Goal: Information Seeking & Learning: Understand process/instructions

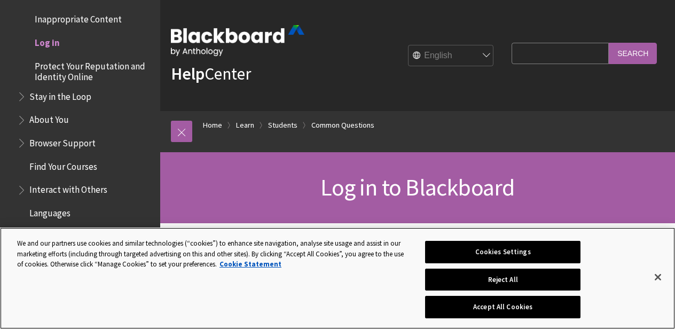
click at [450, 313] on button "Accept All Cookies" at bounding box center [502, 307] width 155 height 22
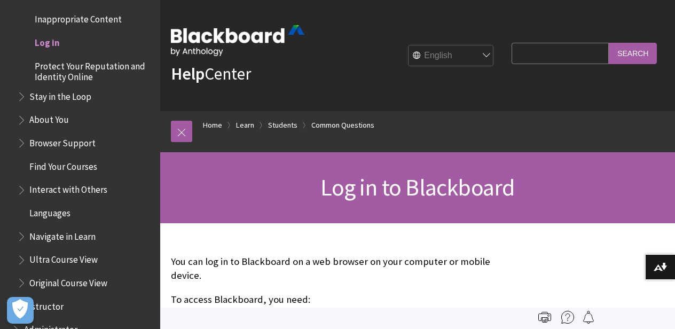
click at [49, 34] on span "Log in" at bounding box center [47, 41] width 25 height 14
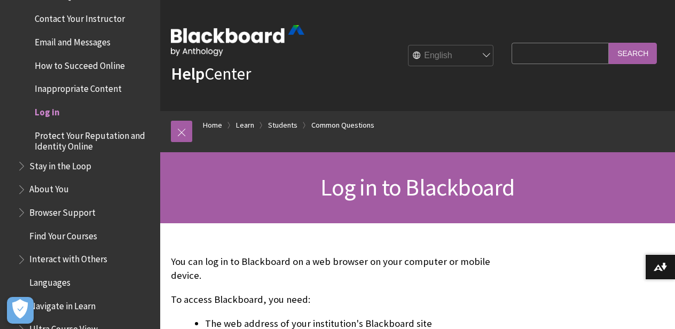
click at [52, 103] on span "Log in" at bounding box center [47, 110] width 25 height 14
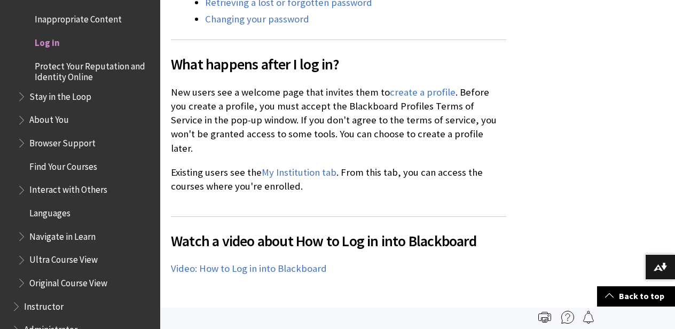
scroll to position [642, 0]
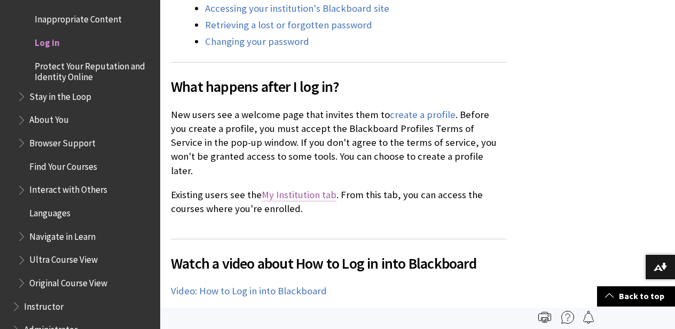
click at [302, 188] on link "My Institution tab" at bounding box center [299, 194] width 75 height 13
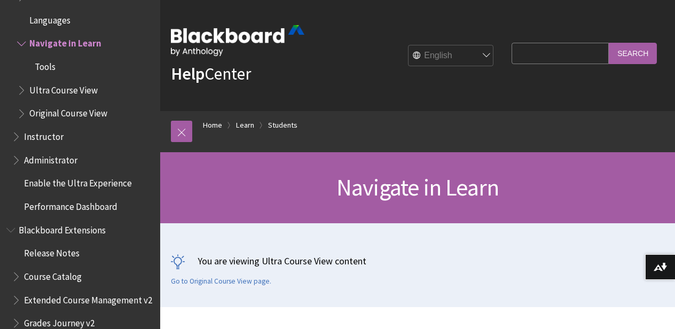
click at [576, 58] on input "Search Query" at bounding box center [560, 53] width 97 height 21
type input "city college"
click at [633, 53] on input "Search" at bounding box center [633, 53] width 48 height 21
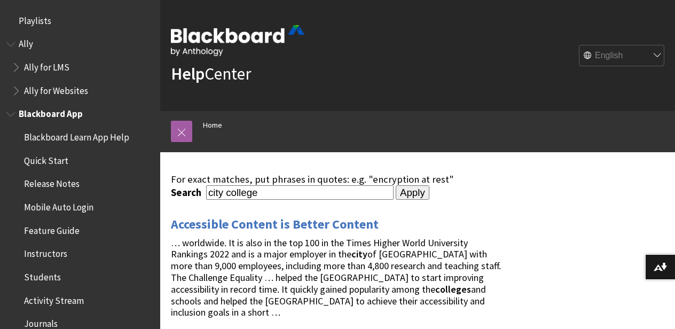
click at [61, 158] on span "Quick Start" at bounding box center [46, 159] width 44 height 14
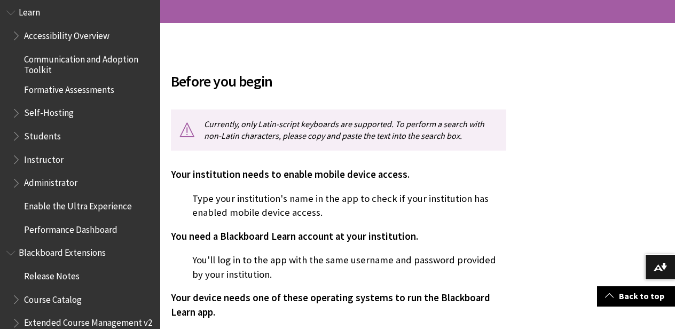
scroll to position [915, 0]
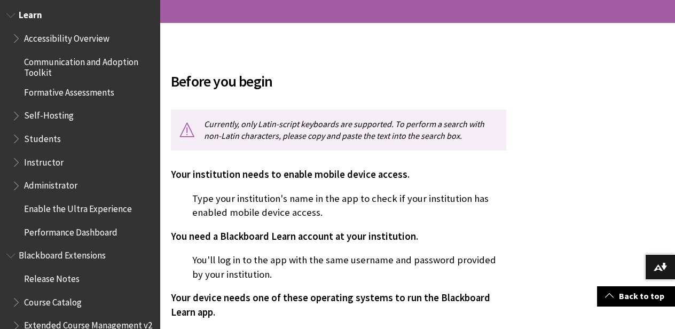
click at [48, 130] on span "Students" at bounding box center [42, 137] width 37 height 14
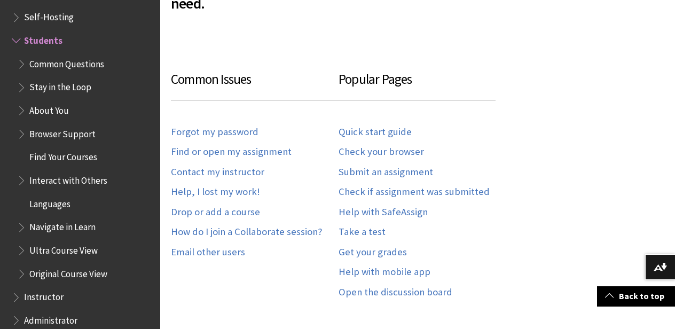
scroll to position [563, 0]
click at [388, 150] on link "Check your browser" at bounding box center [381, 152] width 85 height 12
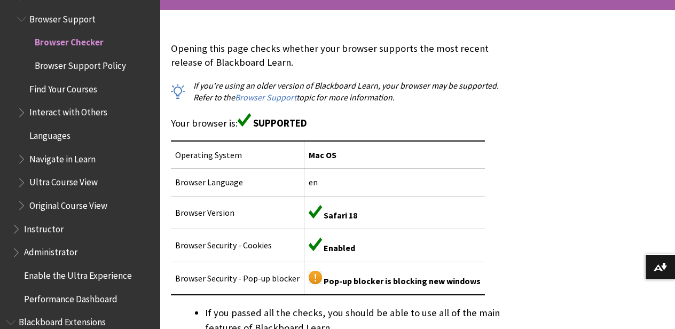
scroll to position [217, 0]
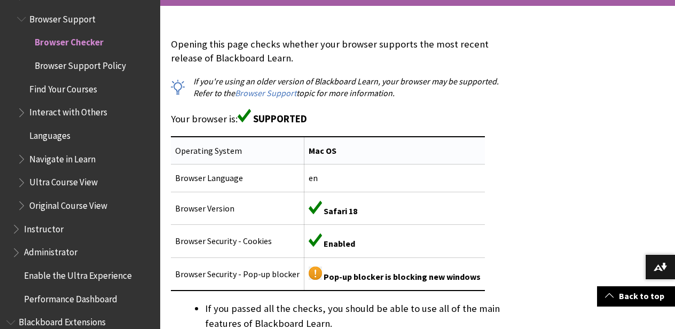
click at [327, 147] on span "Mac OS" at bounding box center [323, 150] width 28 height 11
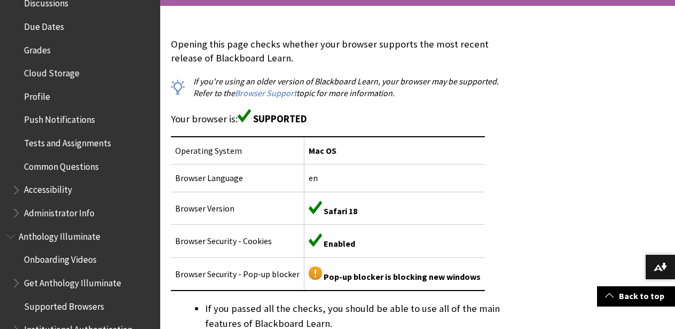
scroll to position [271, 0]
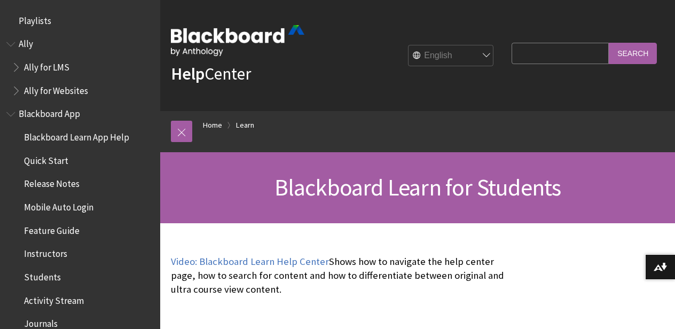
scroll to position [1013, 0]
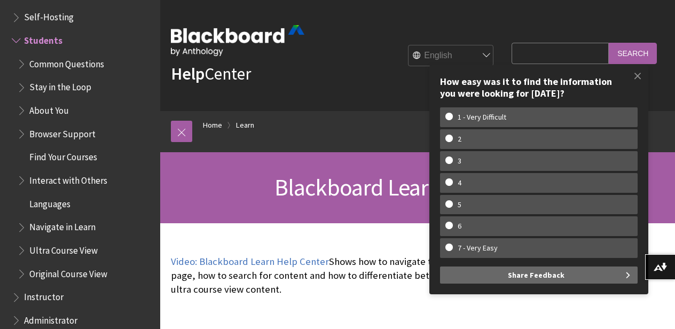
click at [230, 33] on img at bounding box center [237, 40] width 133 height 31
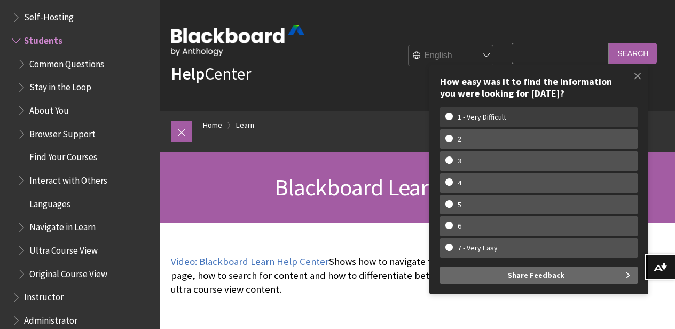
click at [562, 120] on w-span "1 - Very Difficult" at bounding box center [538, 117] width 187 height 9
click at [452, 120] on input "1 - Very Difficult" at bounding box center [448, 116] width 7 height 7
radio input "true"
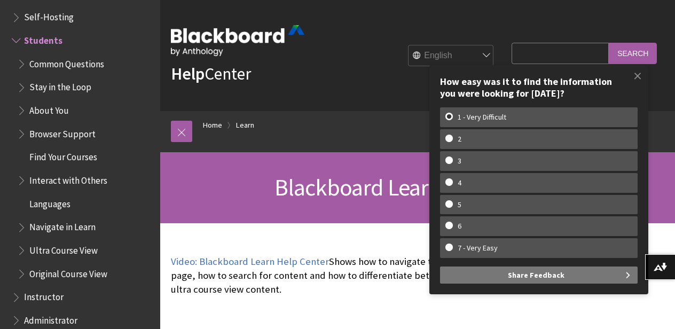
click at [538, 274] on span "Share Feedback" at bounding box center [536, 274] width 57 height 17
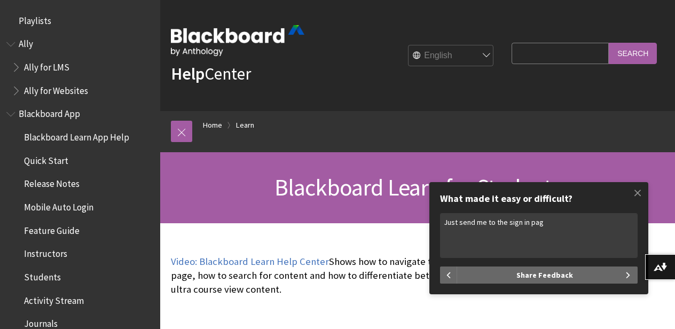
type textarea "Just send me to the sign in page"
click at [569, 273] on span "Share Feedback" at bounding box center [544, 274] width 57 height 17
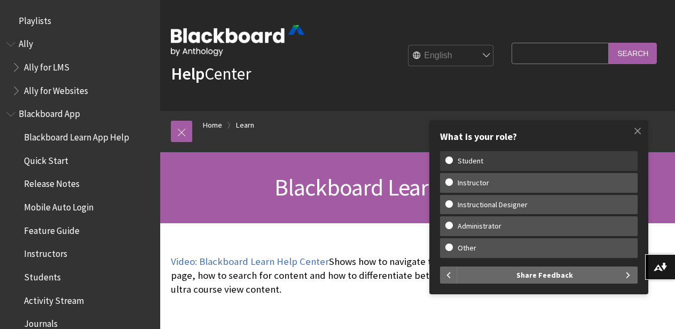
click at [510, 166] on w-span "Student" at bounding box center [538, 160] width 187 height 9
click at [452, 163] on input "Student" at bounding box center [448, 159] width 7 height 7
radio input "true"
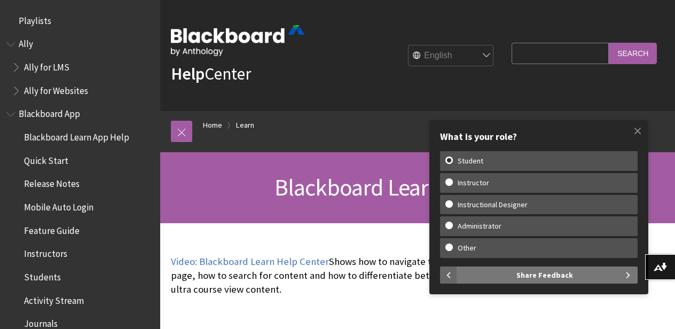
click at [531, 274] on span "Share Feedback" at bounding box center [544, 274] width 57 height 17
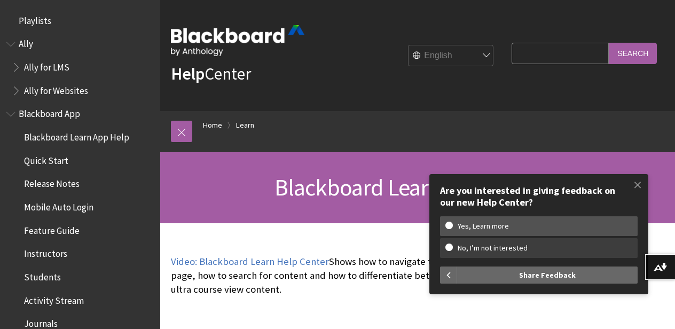
click at [505, 255] on label "No, I’m not interested" at bounding box center [539, 248] width 198 height 20
click at [452, 250] on input "No, I’m not interested" at bounding box center [448, 246] width 7 height 7
radio input "true"
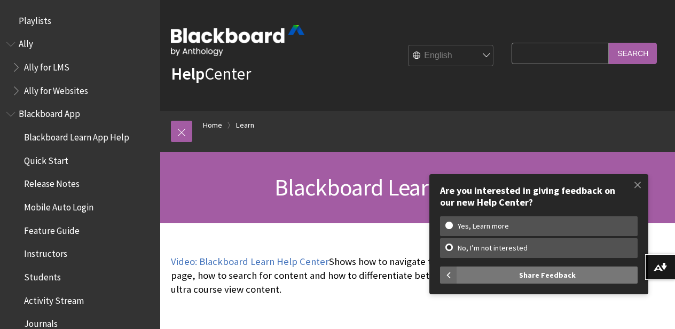
click at [530, 273] on span "Share Feedback" at bounding box center [547, 274] width 57 height 17
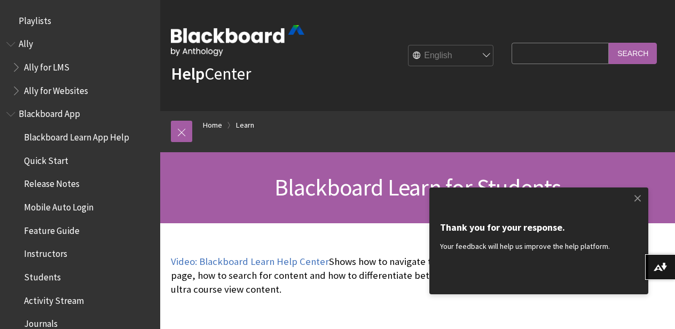
scroll to position [2, 0]
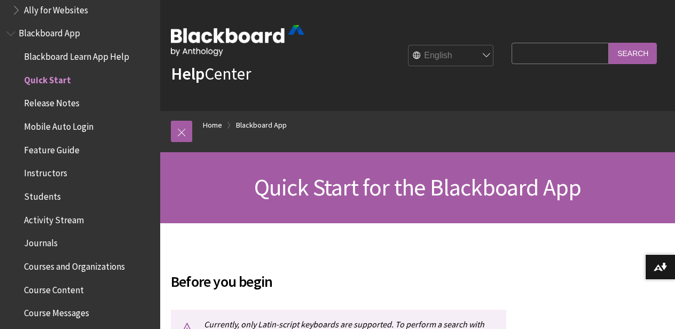
scroll to position [69, 0]
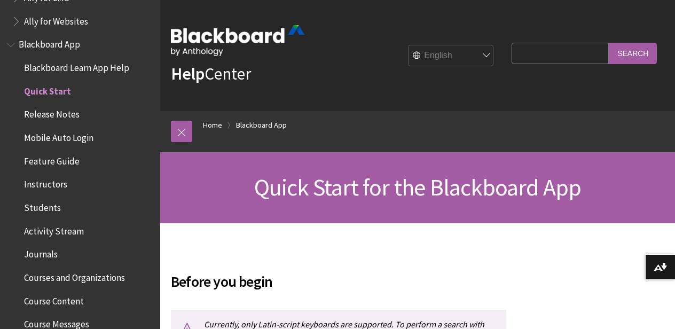
click at [58, 225] on span "Activity Stream" at bounding box center [54, 229] width 60 height 14
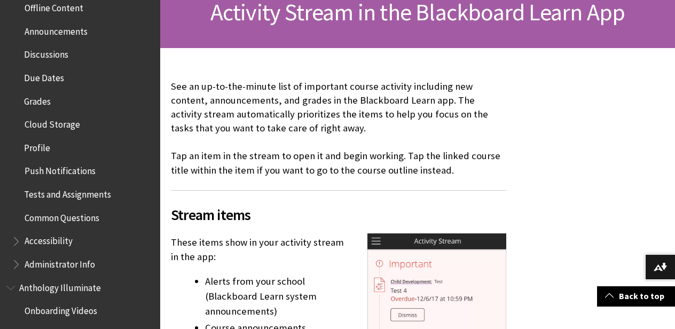
scroll to position [176, 0]
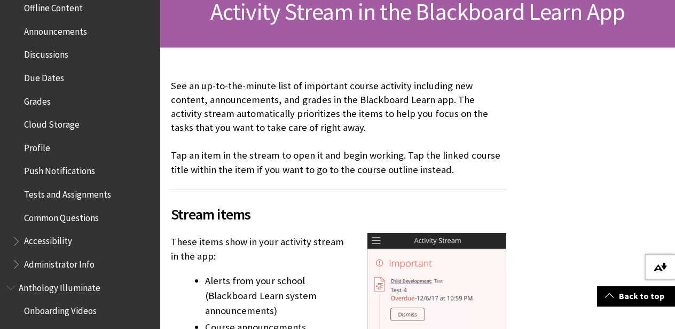
click at [661, 269] on img at bounding box center [660, 267] width 13 height 9
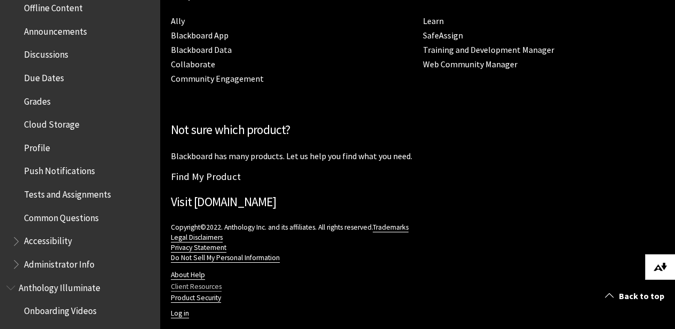
scroll to position [1856, 0]
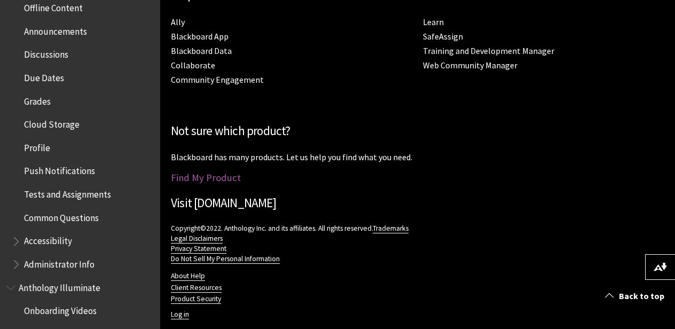
click at [218, 171] on link "Find My Product" at bounding box center [206, 177] width 70 height 12
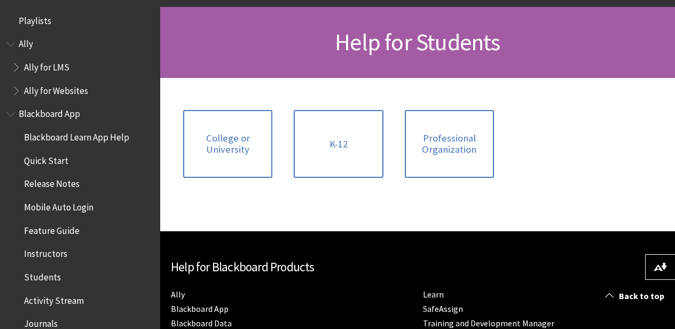
scroll to position [147, 0]
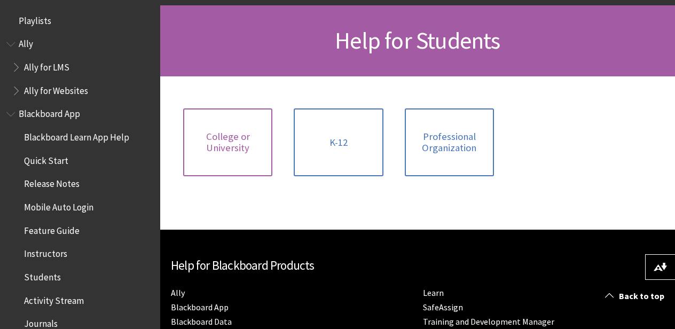
click at [227, 124] on link "College or University" at bounding box center [227, 142] width 89 height 68
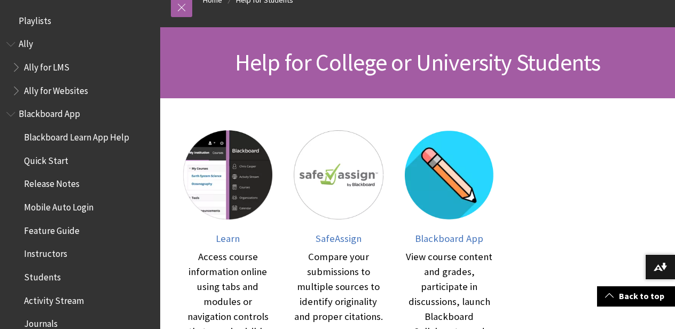
scroll to position [135, 0]
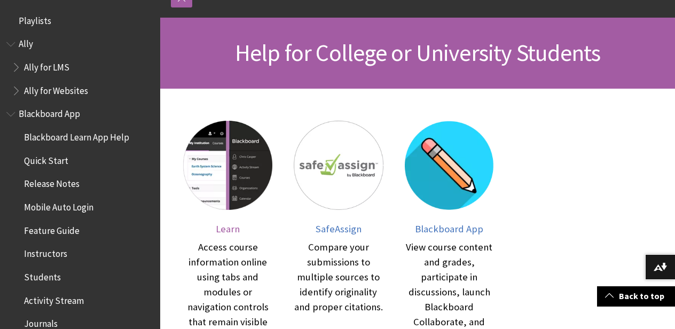
click at [236, 157] on img at bounding box center [227, 165] width 89 height 89
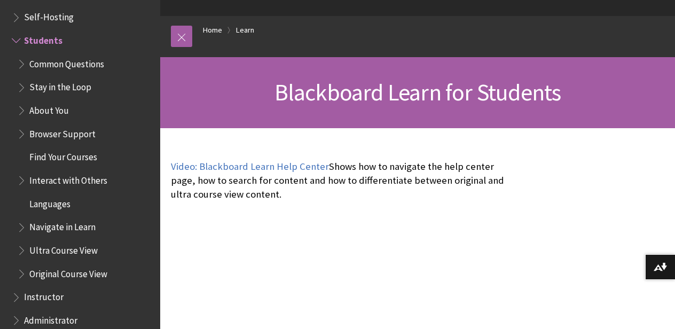
scroll to position [68, 0]
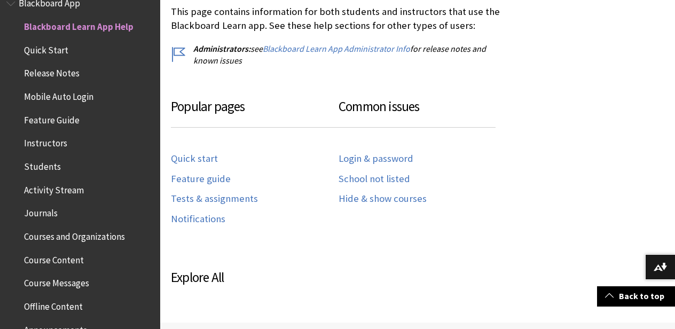
scroll to position [505, 0]
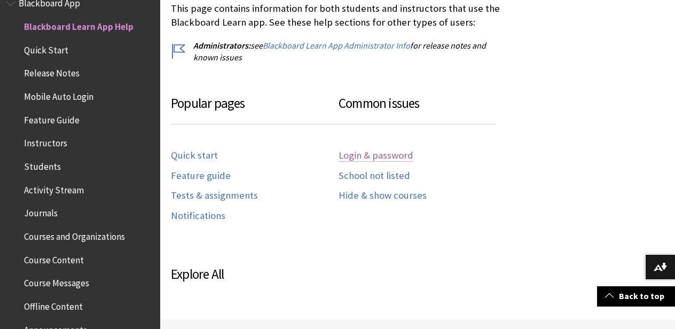
click at [365, 154] on link "Login & password" at bounding box center [376, 156] width 75 height 12
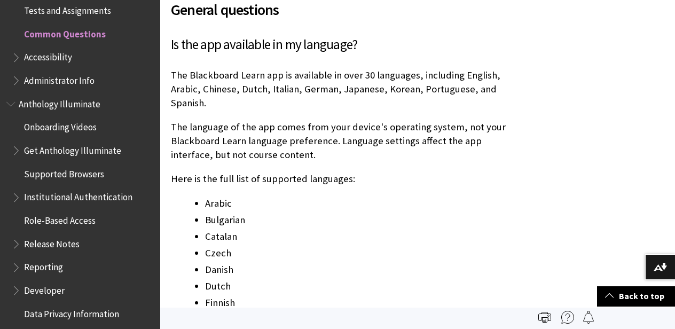
scroll to position [539, 0]
